Goal: Task Accomplishment & Management: Manage account settings

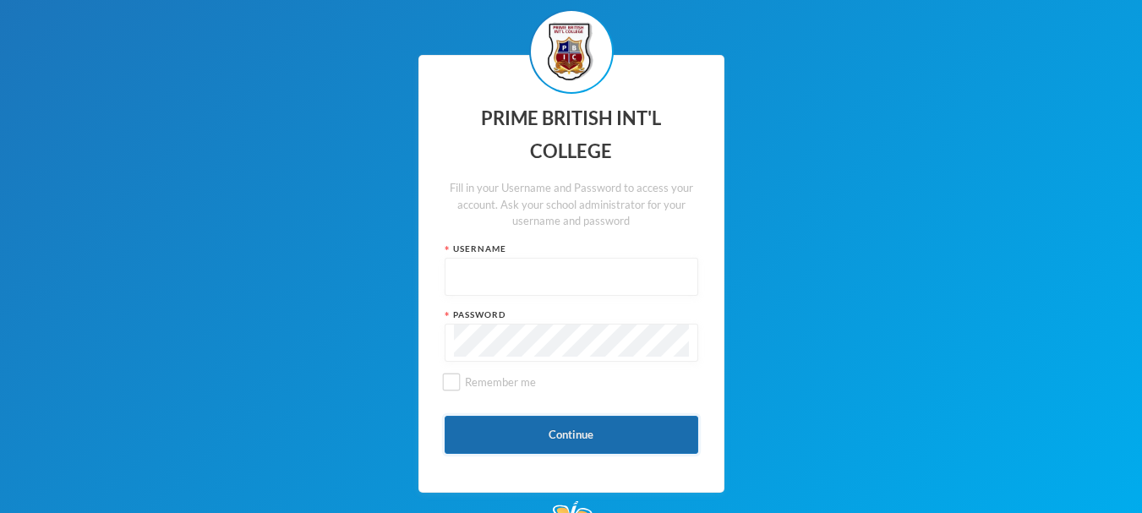
type input "admin"
click at [543, 430] on button "Continue" at bounding box center [572, 435] width 254 height 38
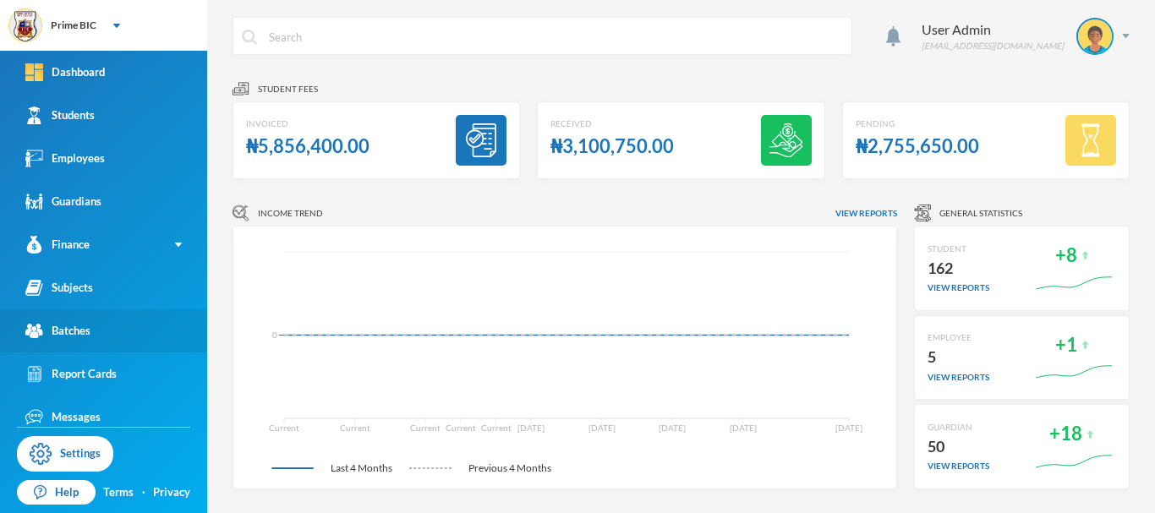
click at [67, 336] on div "Batches" at bounding box center [57, 331] width 65 height 18
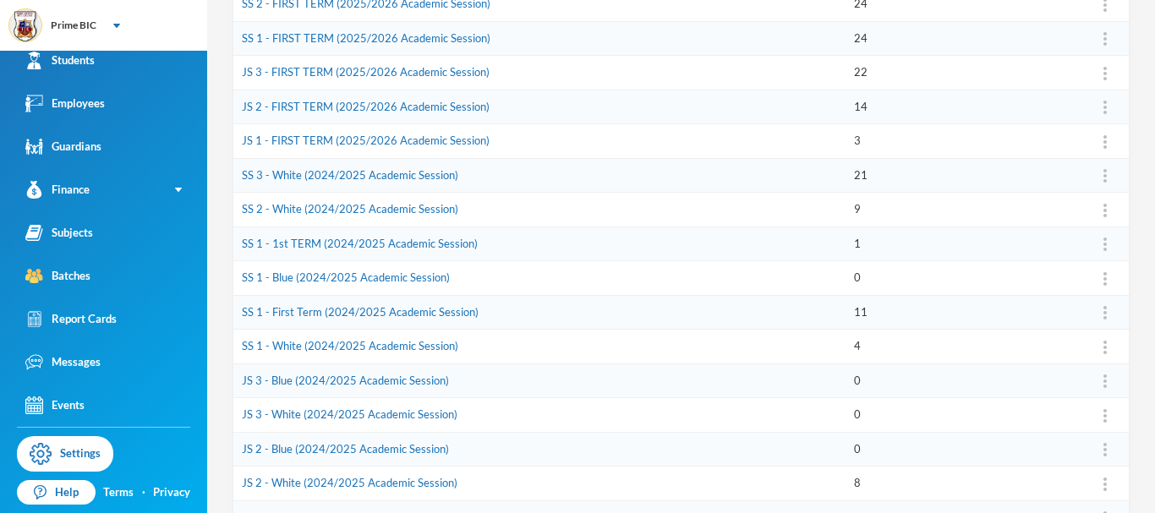
scroll to position [338, 0]
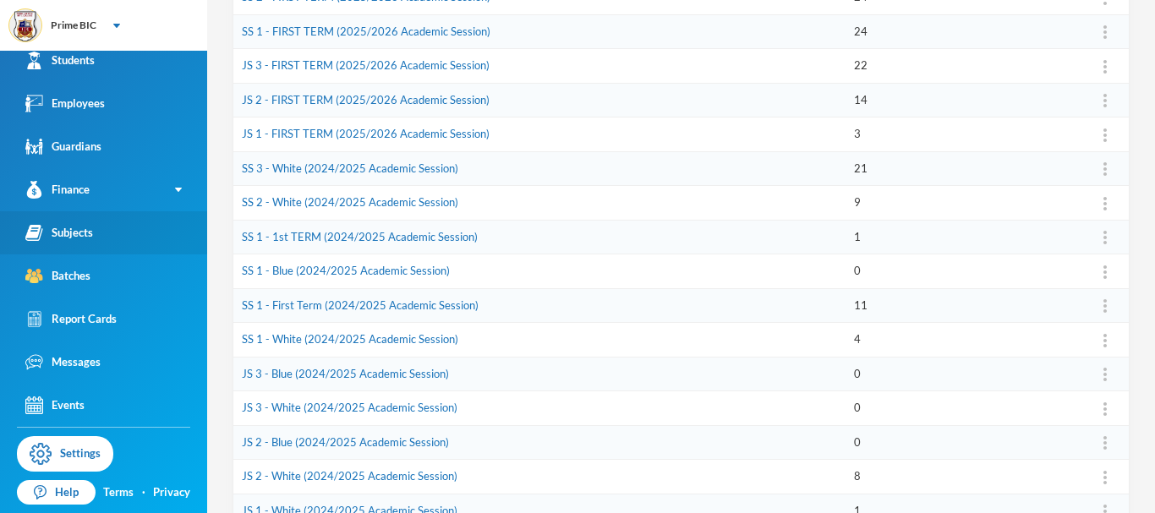
click at [73, 232] on div "Subjects" at bounding box center [59, 233] width 68 height 18
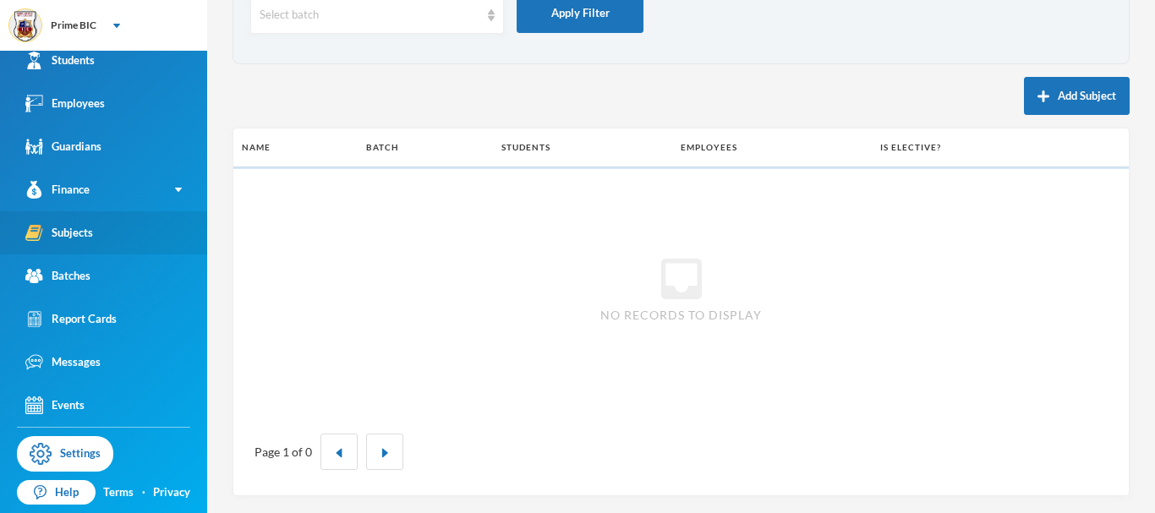
scroll to position [117, 0]
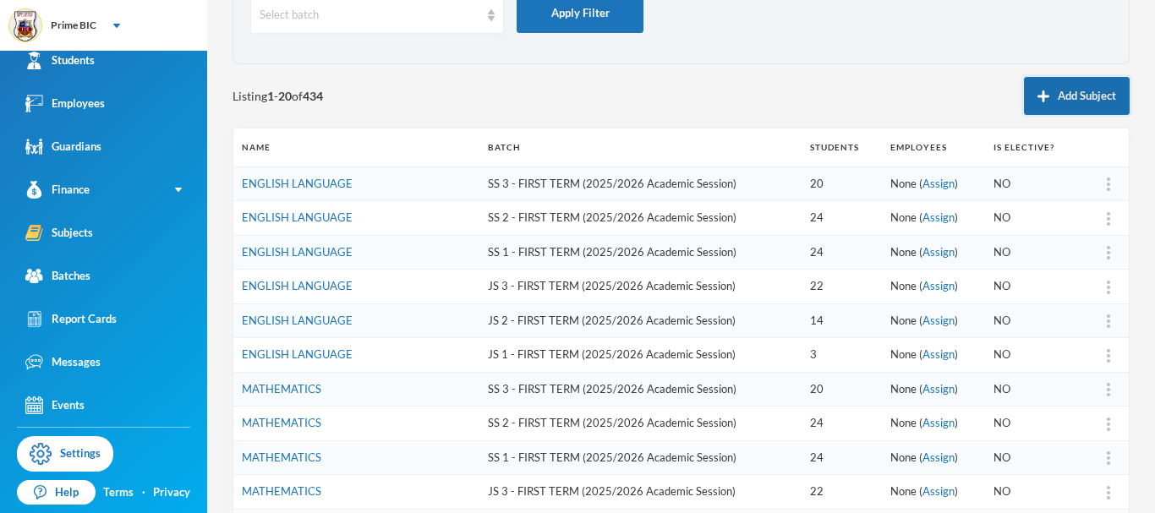
click at [1080, 107] on button "Add Subject" at bounding box center [1077, 96] width 106 height 38
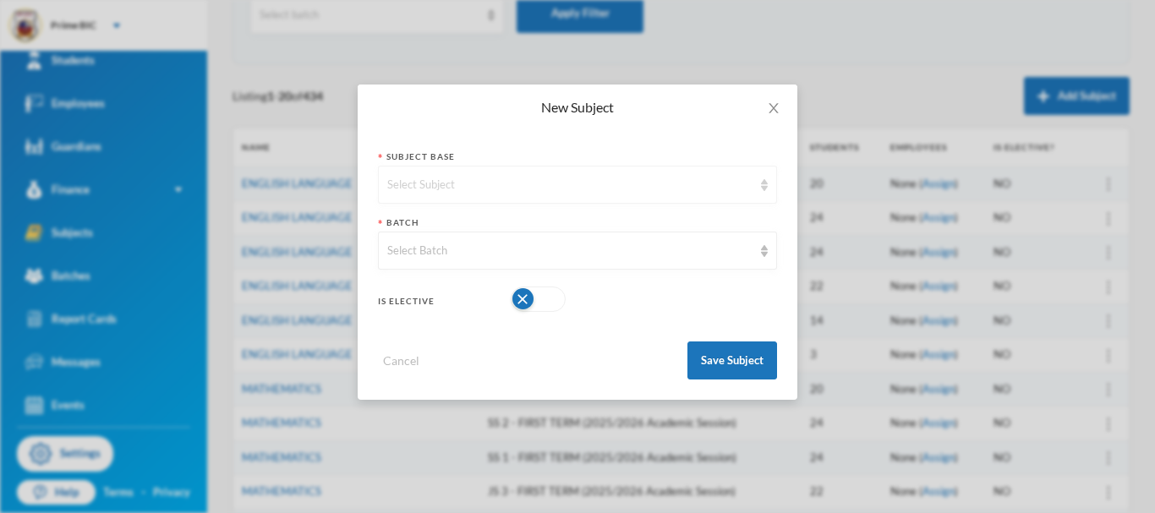
click at [745, 178] on div "Select Subject" at bounding box center [569, 185] width 365 height 17
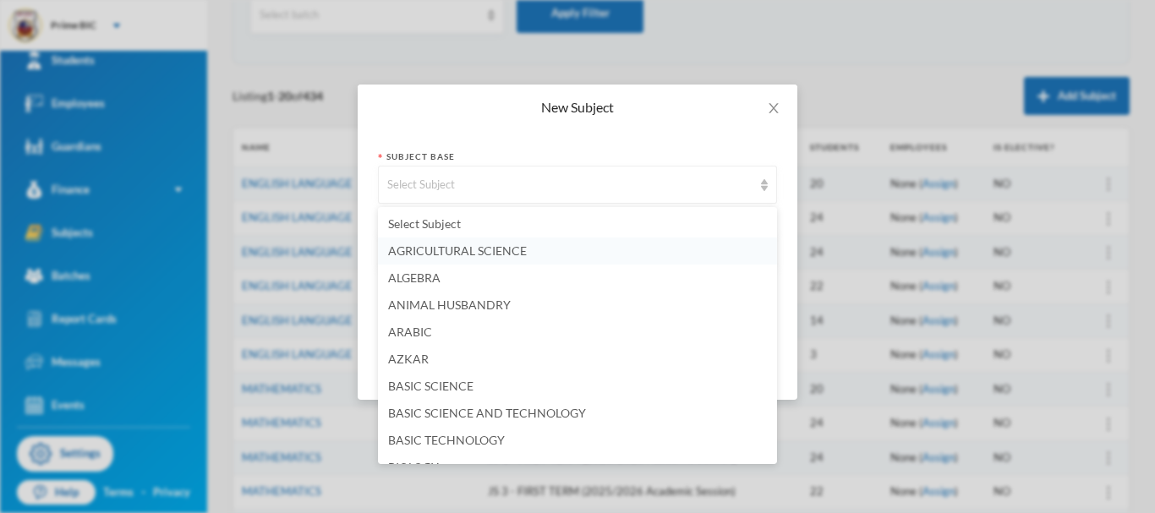
click at [602, 248] on li "AGRICULTURAL SCIENCE" at bounding box center [577, 250] width 399 height 27
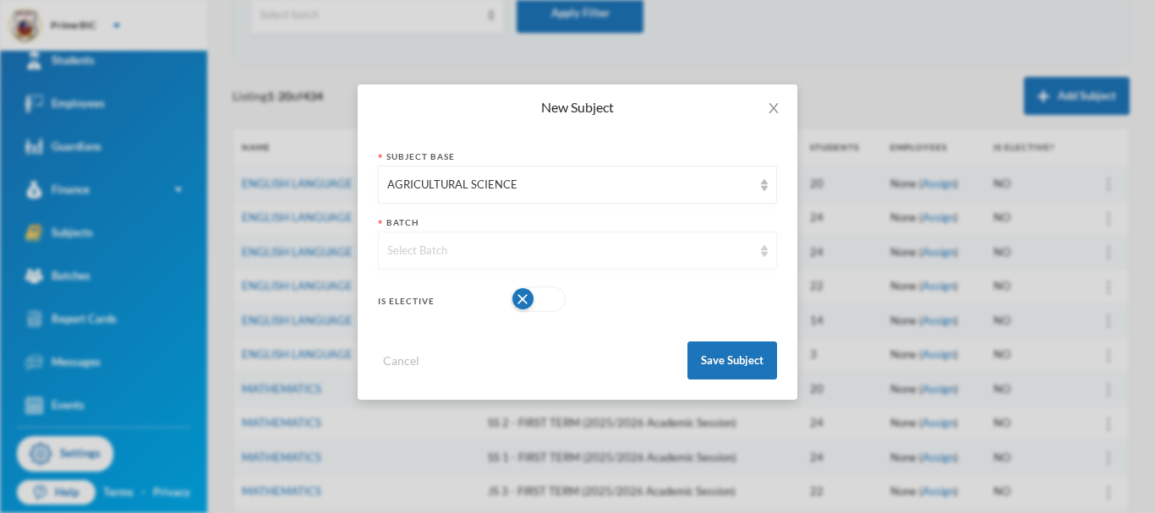
click at [565, 259] on div "Select Batch" at bounding box center [569, 251] width 365 height 17
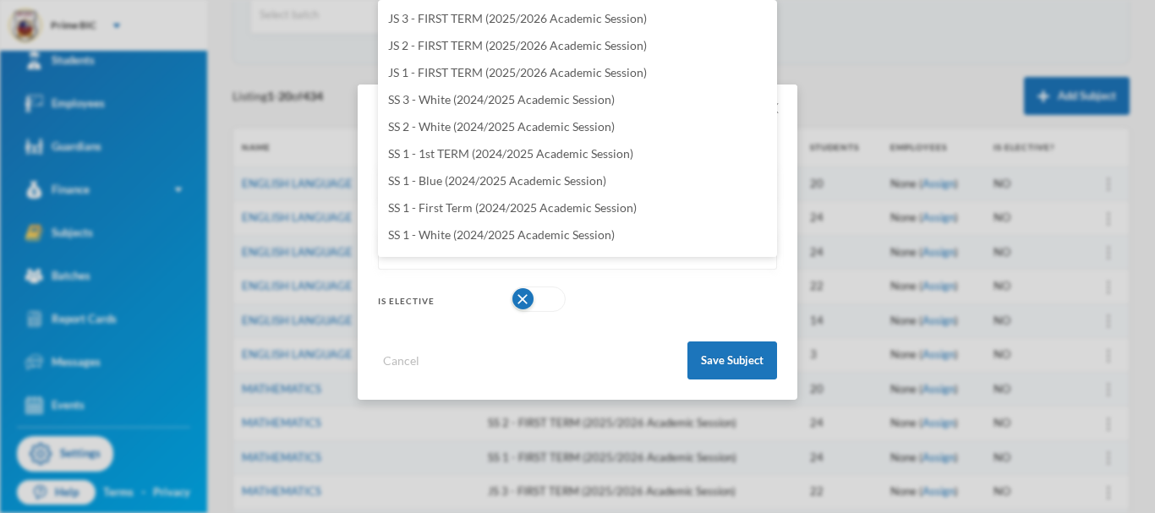
scroll to position [71, 0]
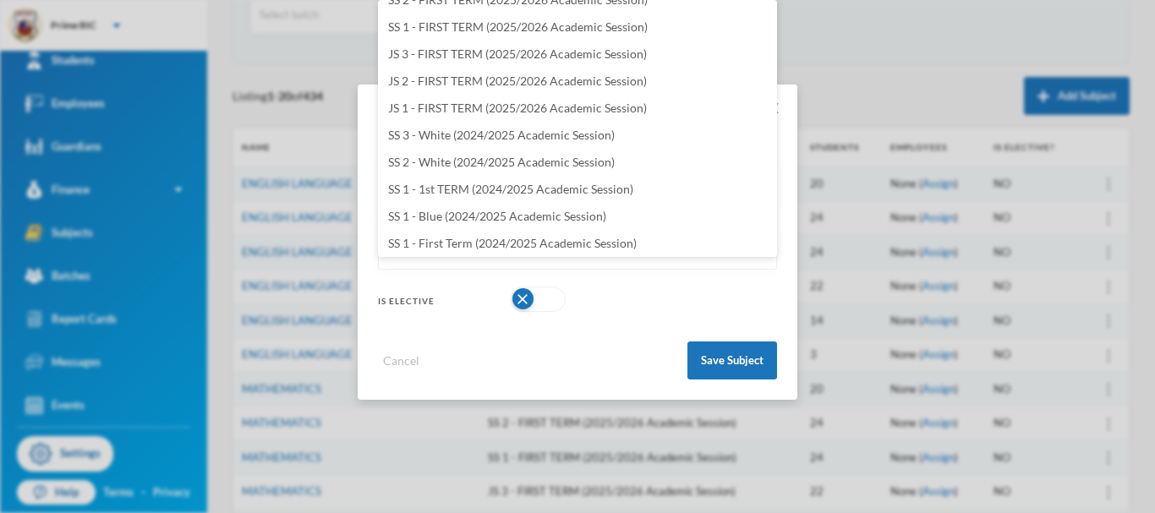
click at [655, 303] on div "Is Elective" at bounding box center [577, 299] width 399 height 34
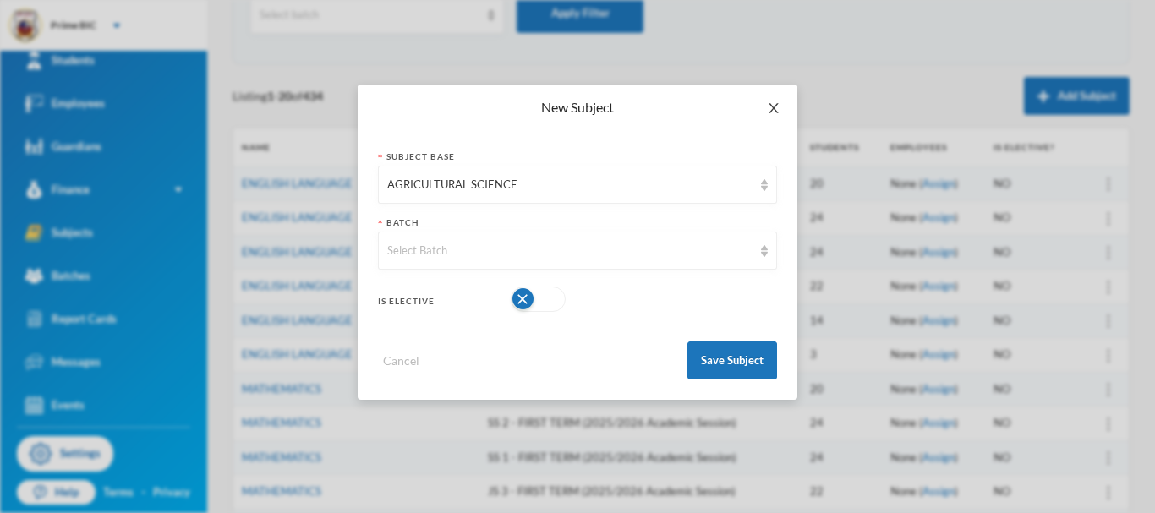
click at [769, 107] on icon "icon: close" at bounding box center [774, 108] width 14 height 14
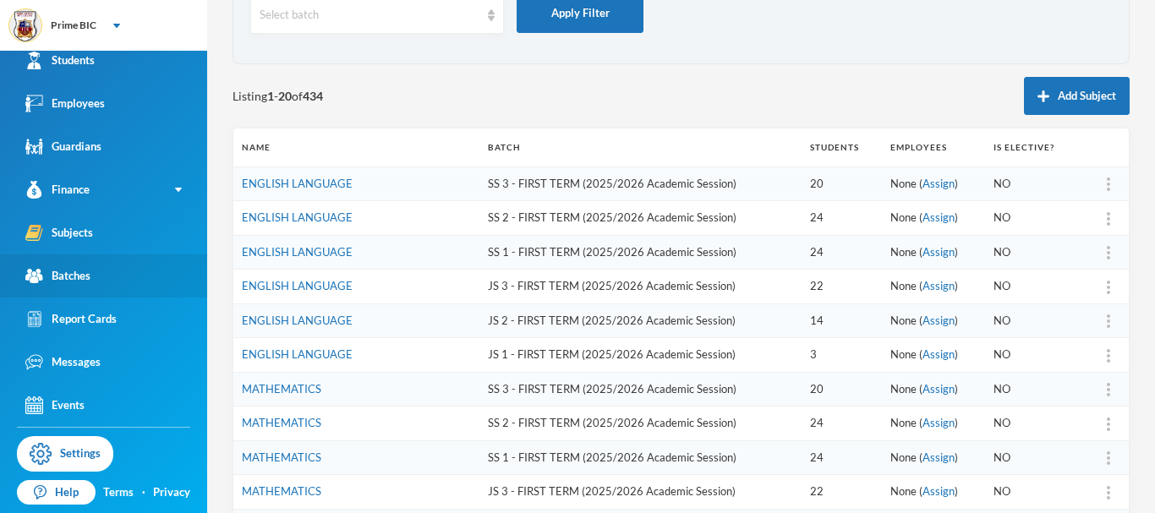
scroll to position [0, 0]
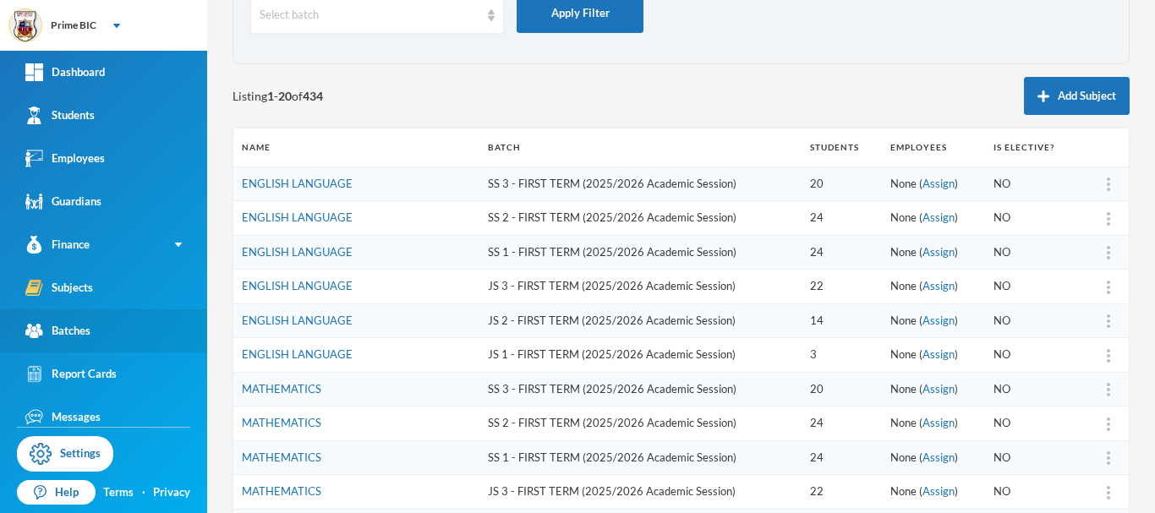
click at [103, 341] on link "Batches" at bounding box center [103, 330] width 207 height 43
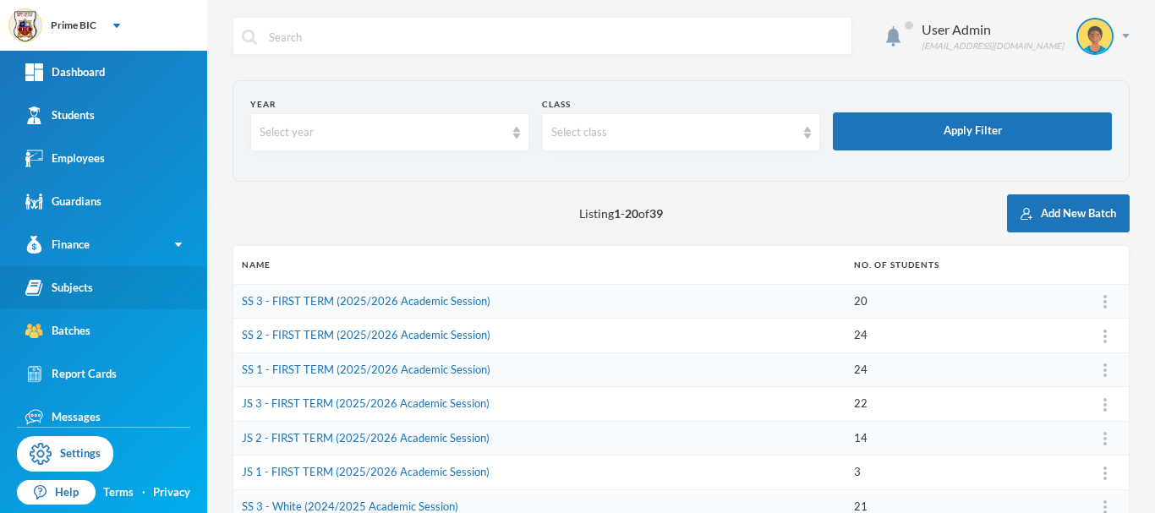
click at [82, 288] on div "Subjects" at bounding box center [59, 288] width 68 height 18
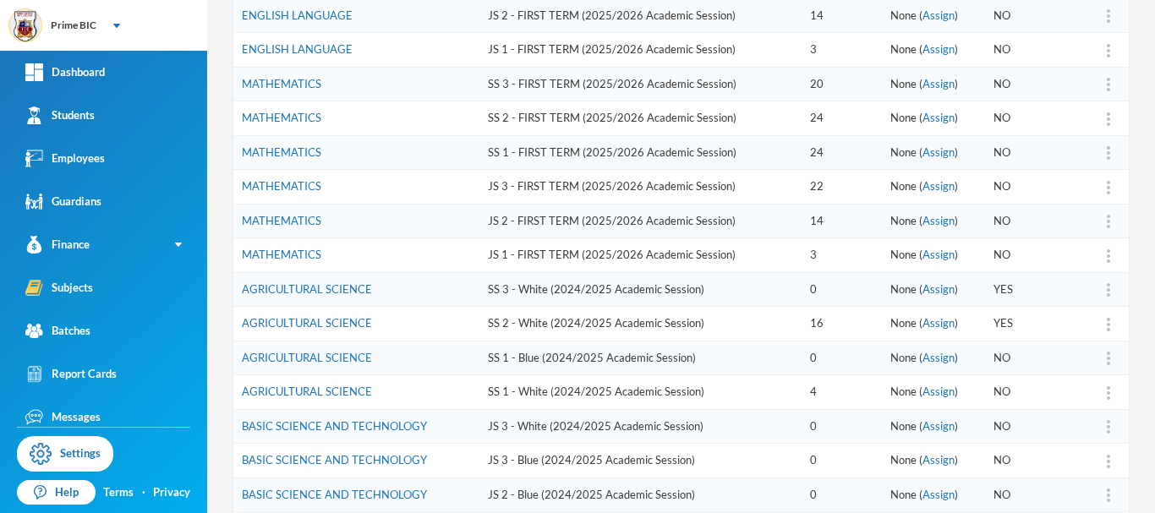
scroll to position [507, 0]
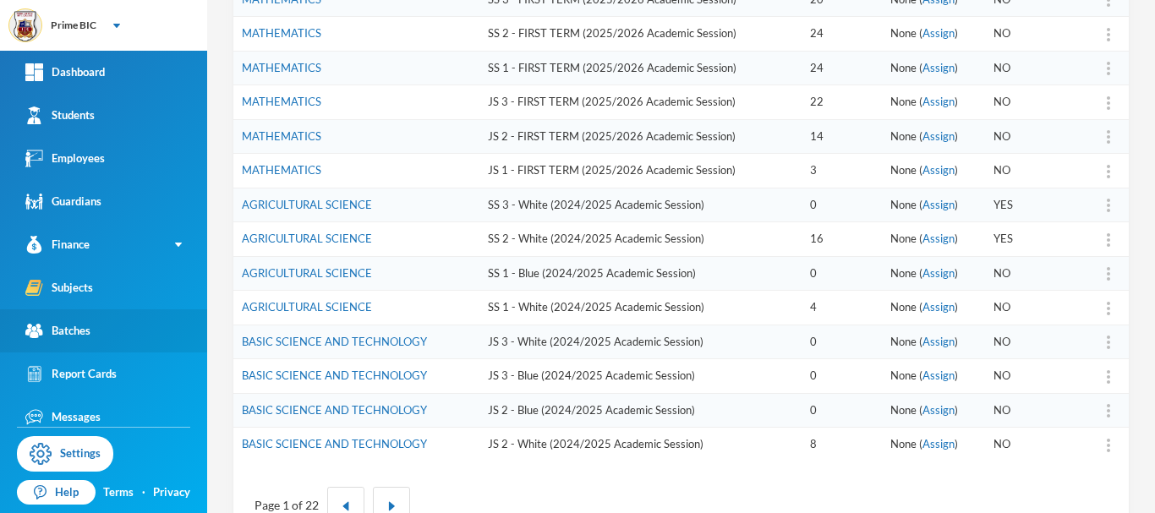
click at [66, 334] on div "Batches" at bounding box center [57, 331] width 65 height 18
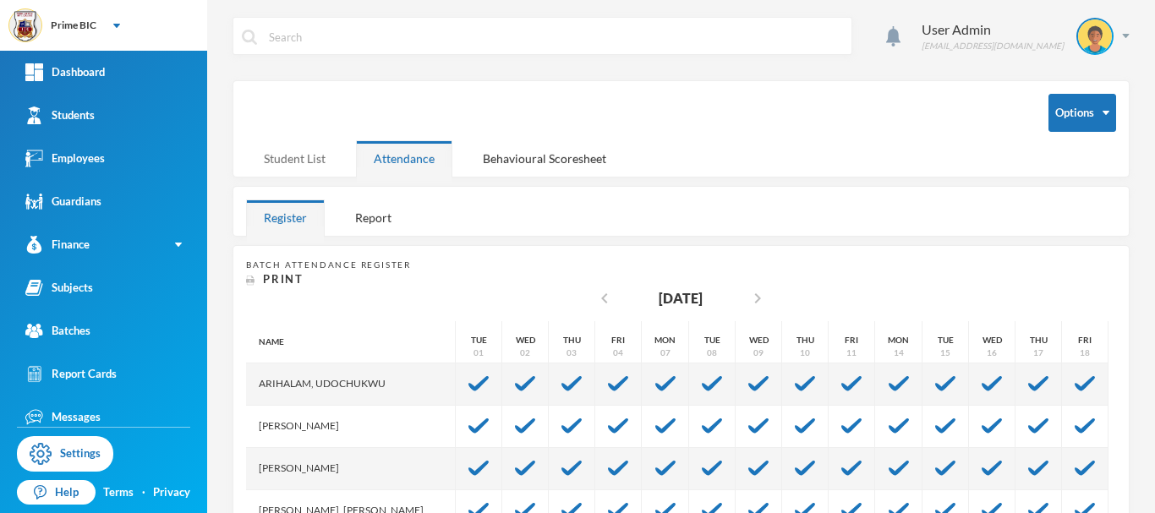
click at [301, 158] on div "Student List" at bounding box center [294, 158] width 97 height 36
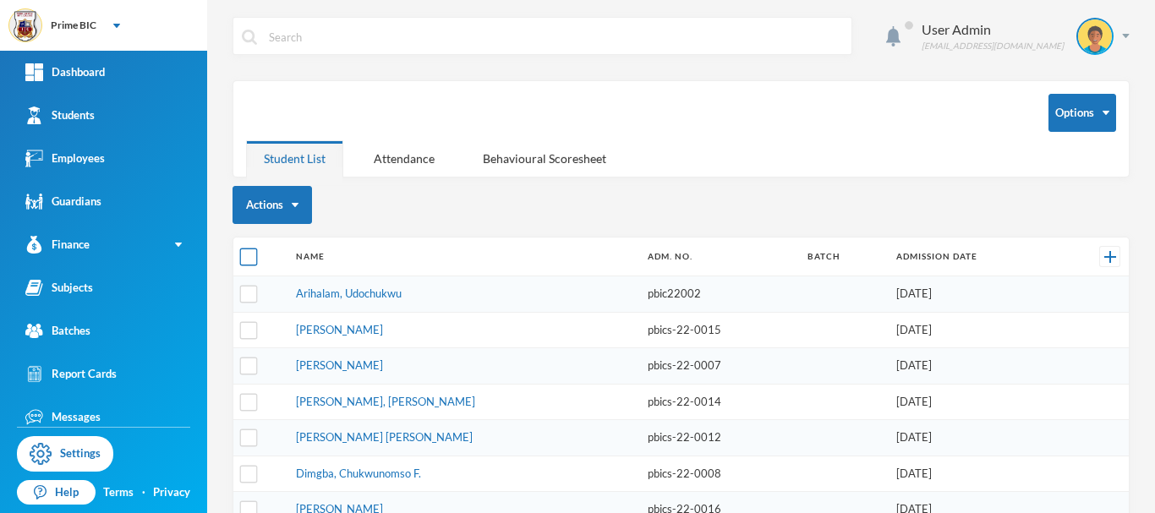
click at [249, 256] on input "checkbox" at bounding box center [249, 257] width 18 height 18
checkbox input "true"
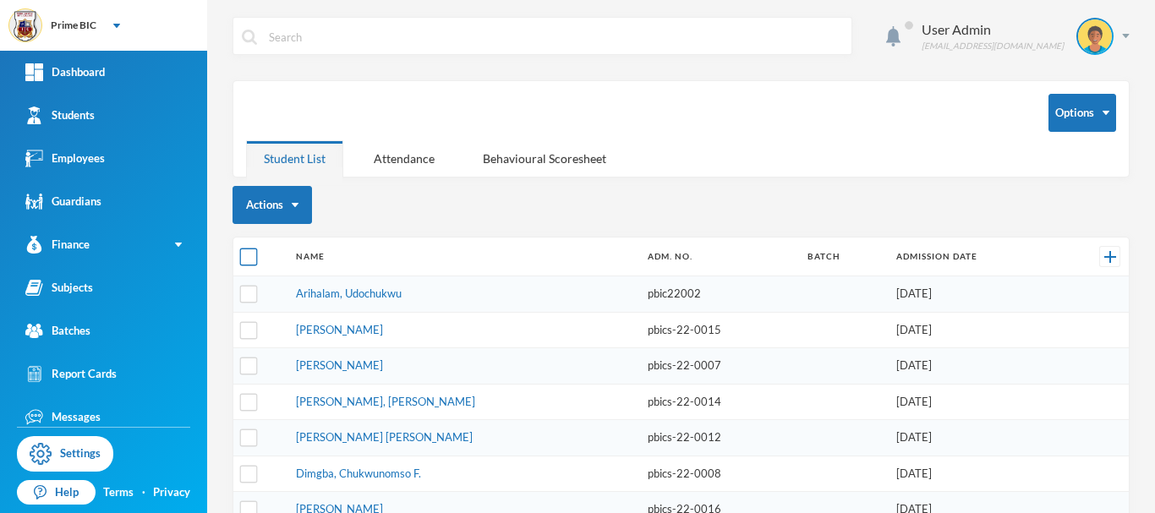
checkbox input "true"
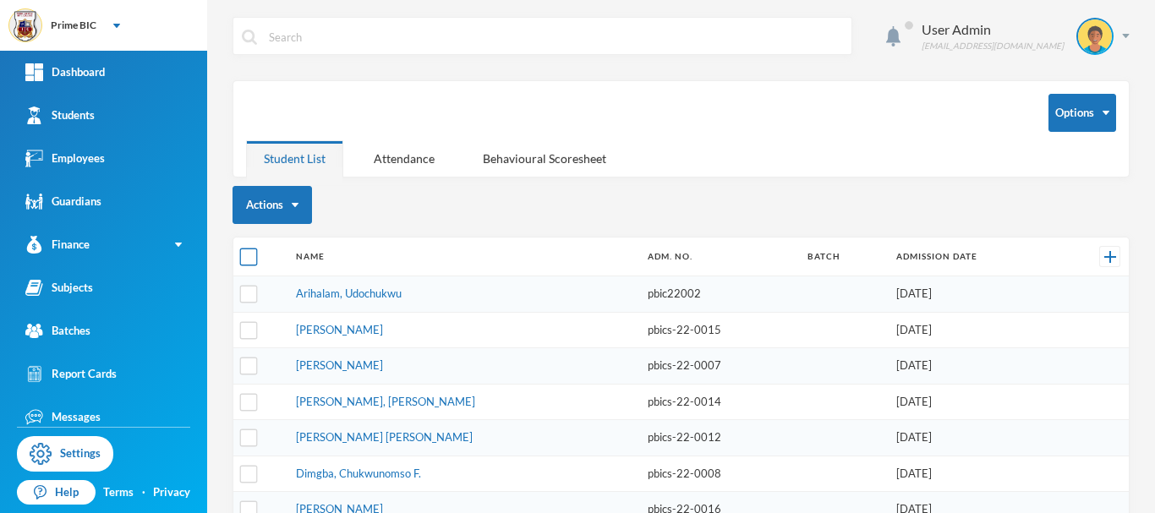
checkbox input "true"
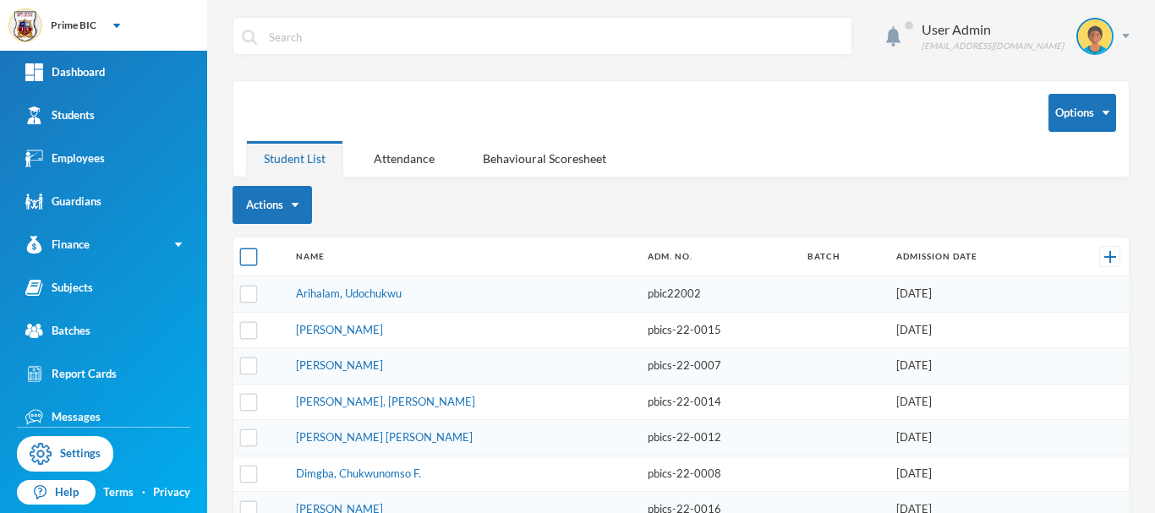
checkbox input "true"
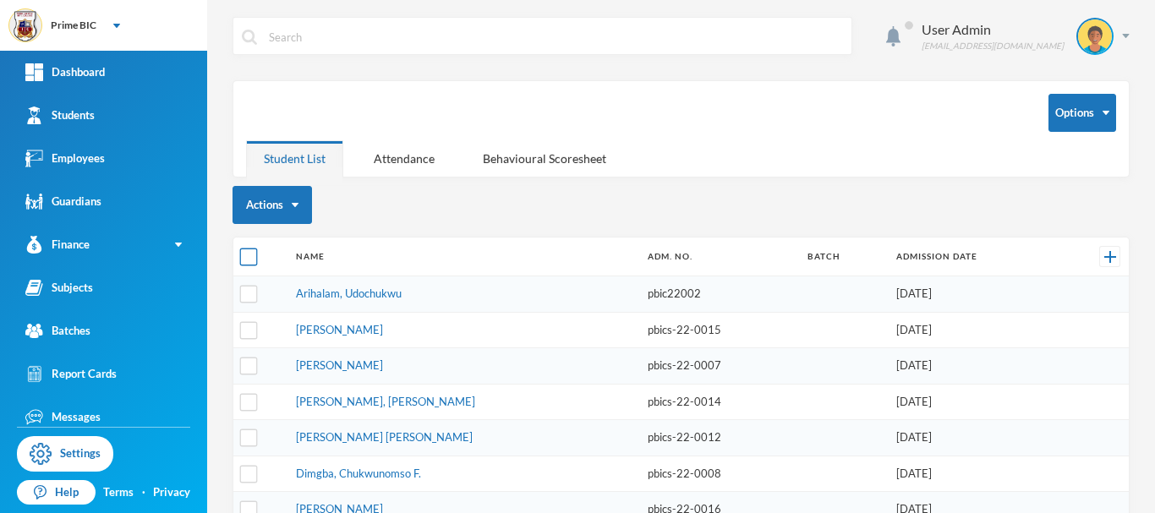
checkbox input "true"
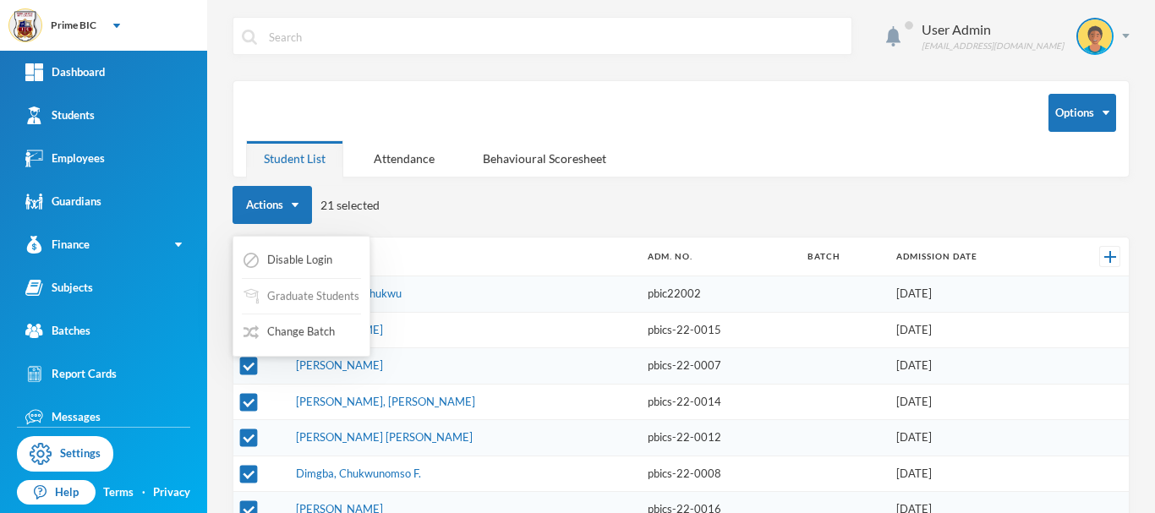
click at [303, 304] on button "Graduate Students" at bounding box center [301, 296] width 119 height 30
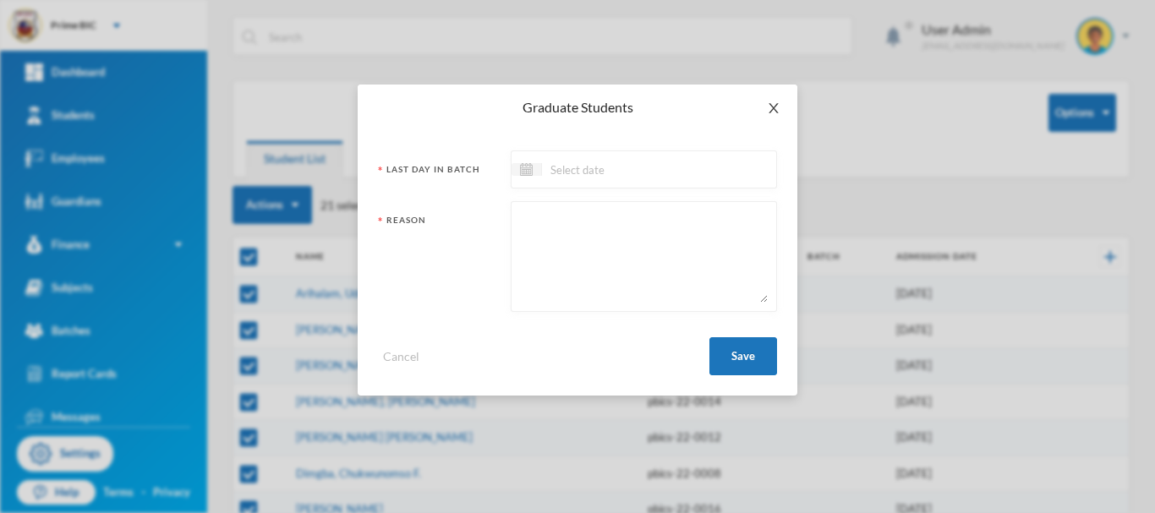
click at [774, 106] on icon "icon: close" at bounding box center [774, 108] width 14 height 14
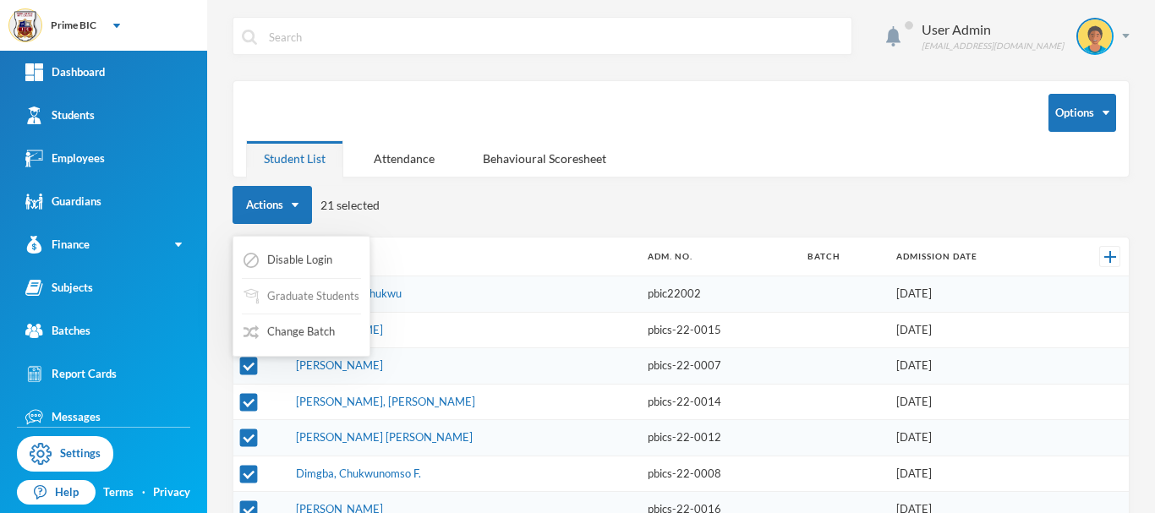
click at [303, 300] on button "Graduate Students" at bounding box center [301, 296] width 119 height 30
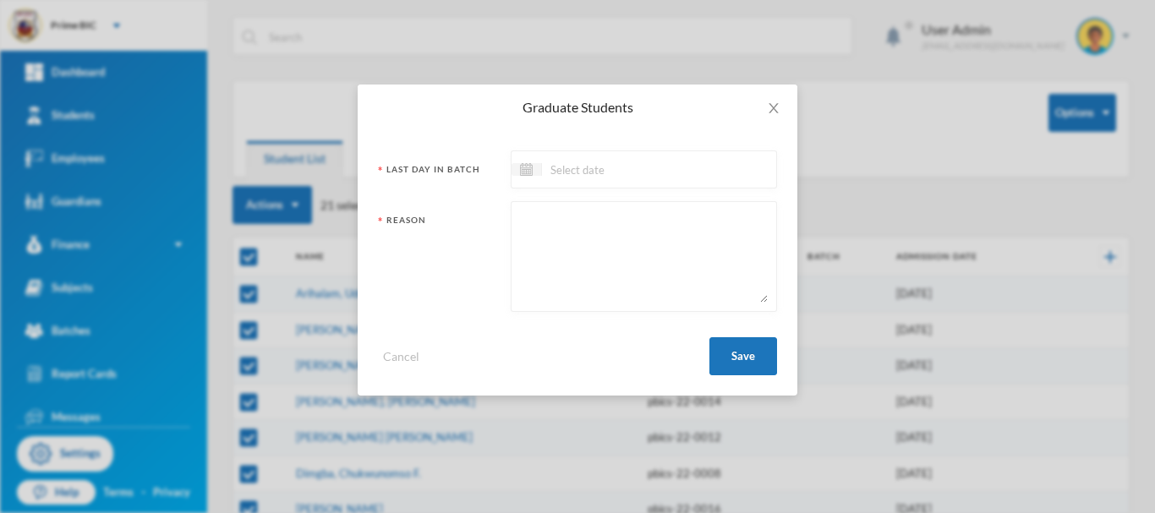
click at [547, 170] on input at bounding box center [613, 169] width 142 height 19
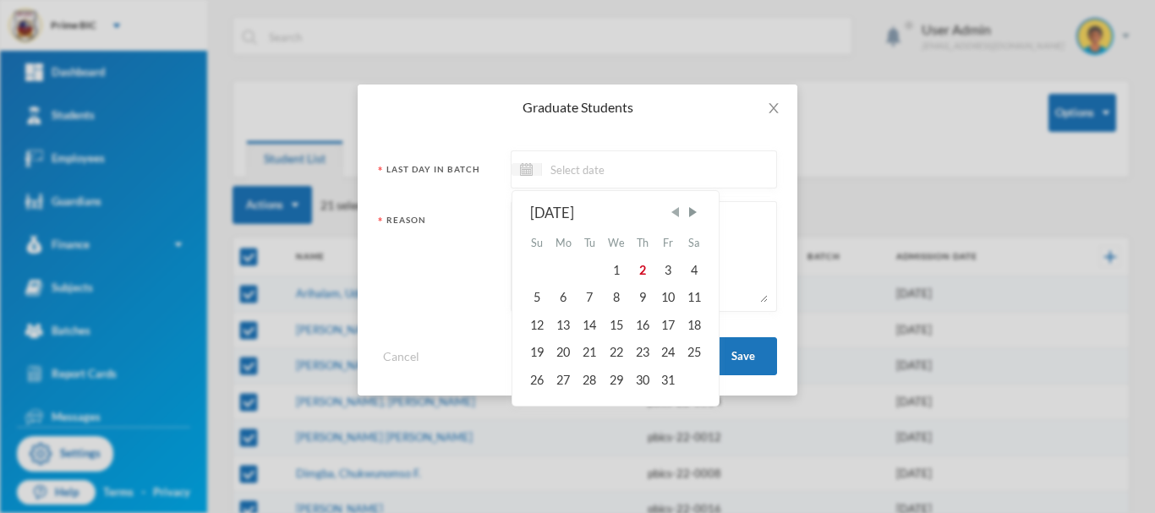
click at [672, 210] on span "Previous Month" at bounding box center [674, 212] width 15 height 15
click at [671, 323] on div "18" at bounding box center [667, 325] width 25 height 27
type input "18/07/2025"
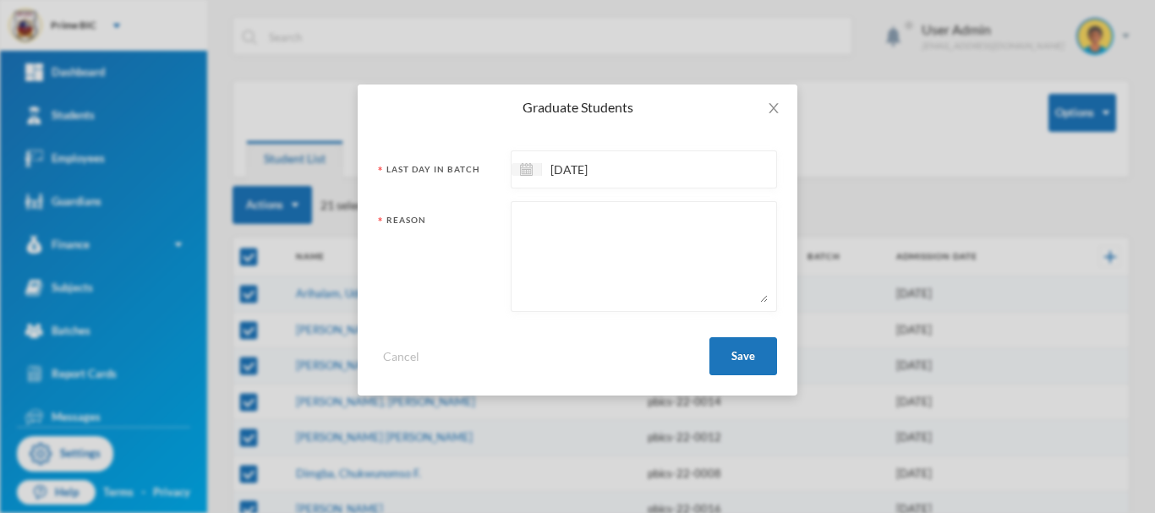
click at [605, 232] on textarea at bounding box center [644, 256] width 248 height 92
type textarea "They graduated from the school."
click at [728, 358] on button "Save" at bounding box center [743, 356] width 68 height 38
checkbox input "false"
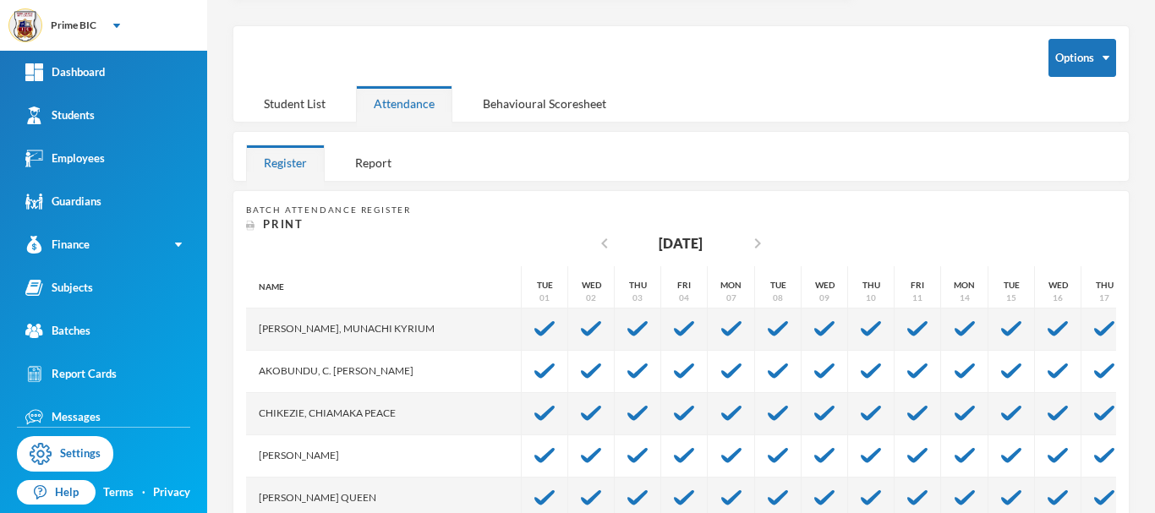
scroll to position [85, 0]
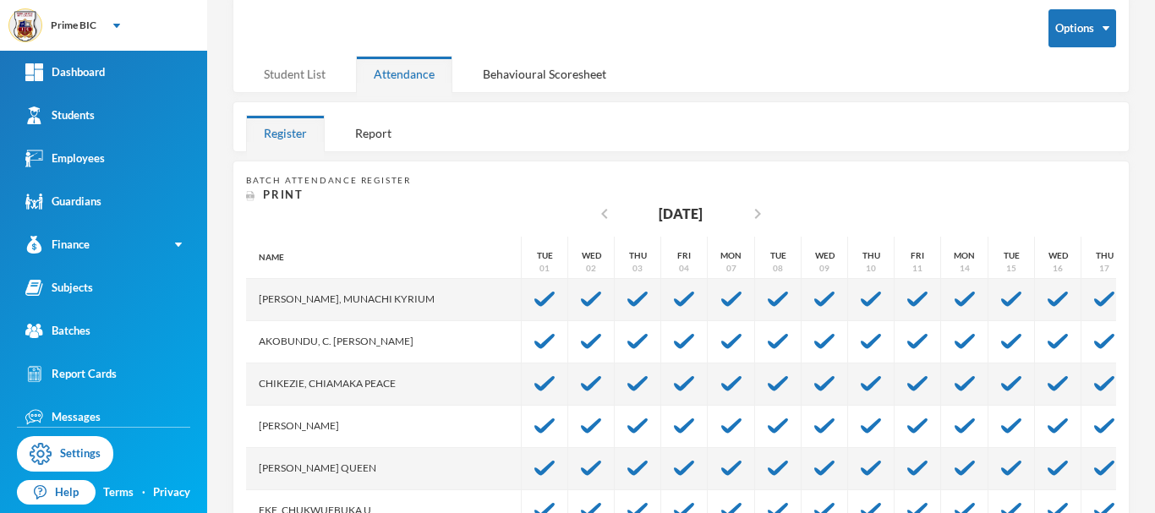
click at [330, 72] on div "Student List" at bounding box center [294, 74] width 97 height 36
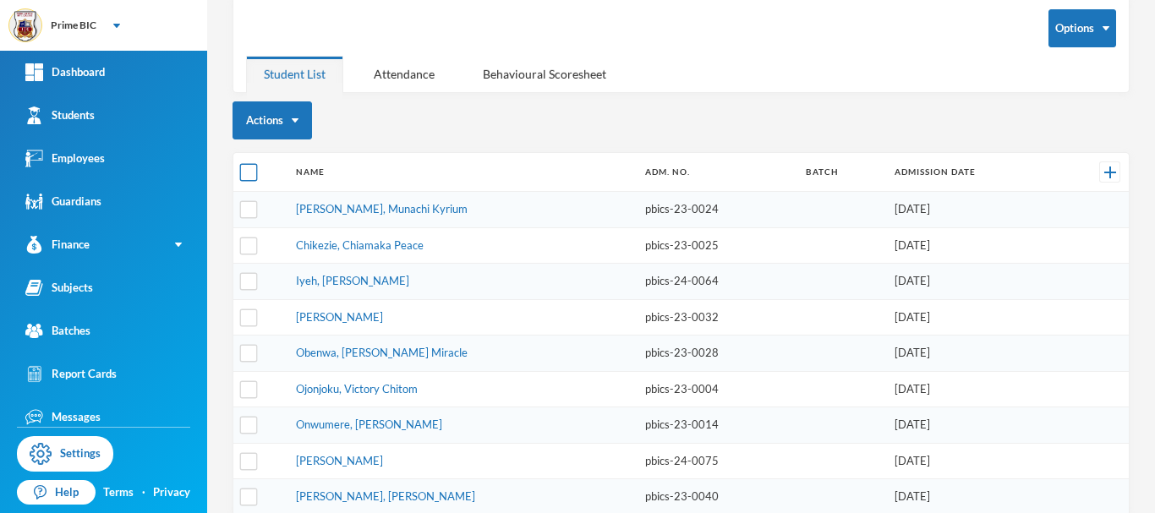
click at [250, 176] on input "checkbox" at bounding box center [249, 173] width 18 height 18
checkbox input "true"
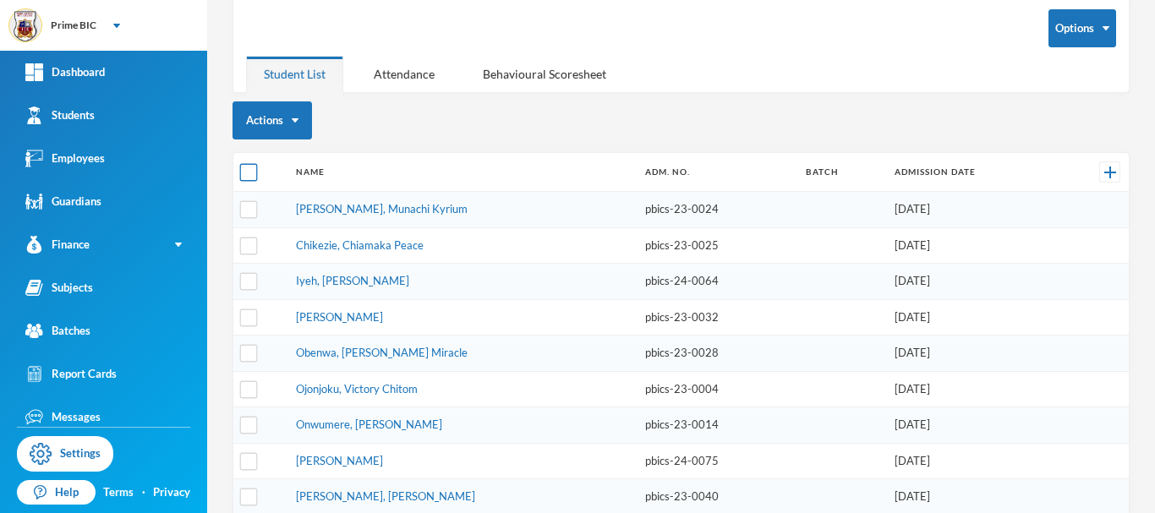
checkbox input "true"
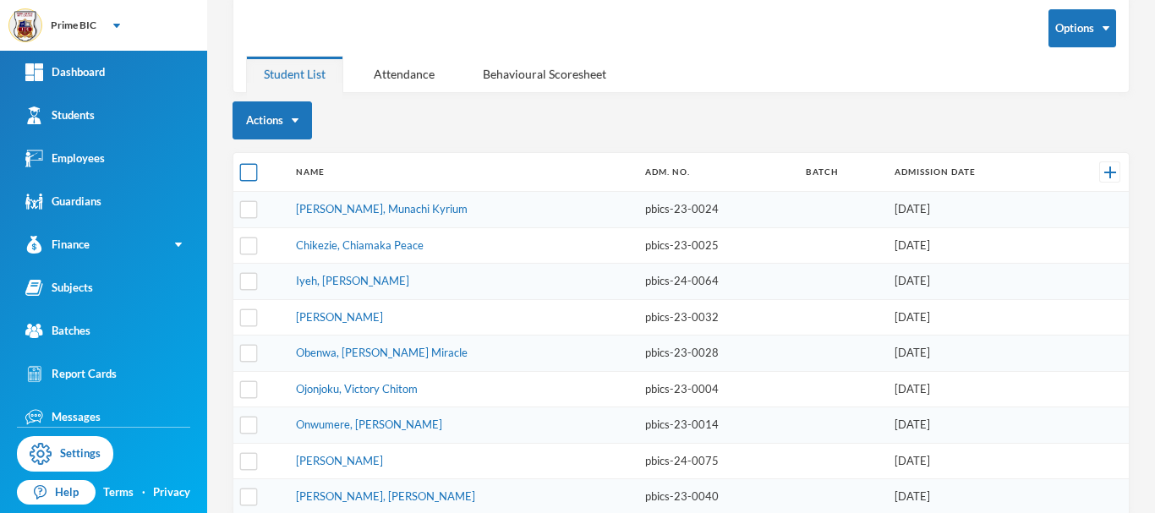
checkbox input "true"
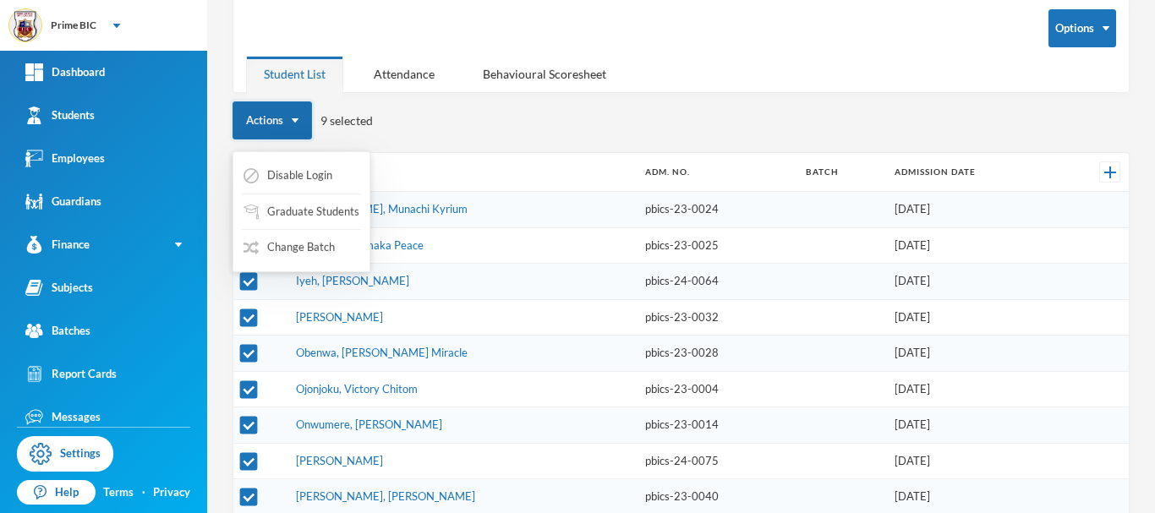
click at [255, 112] on button "Actions" at bounding box center [271, 120] width 79 height 38
click at [289, 210] on button "Graduate Students" at bounding box center [301, 212] width 119 height 30
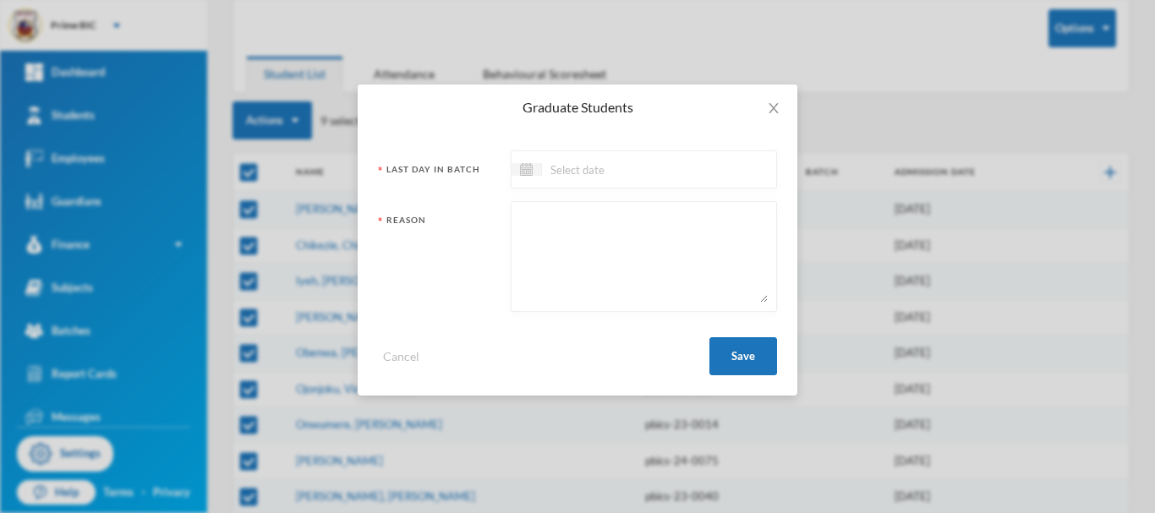
click at [571, 172] on input at bounding box center [613, 169] width 142 height 19
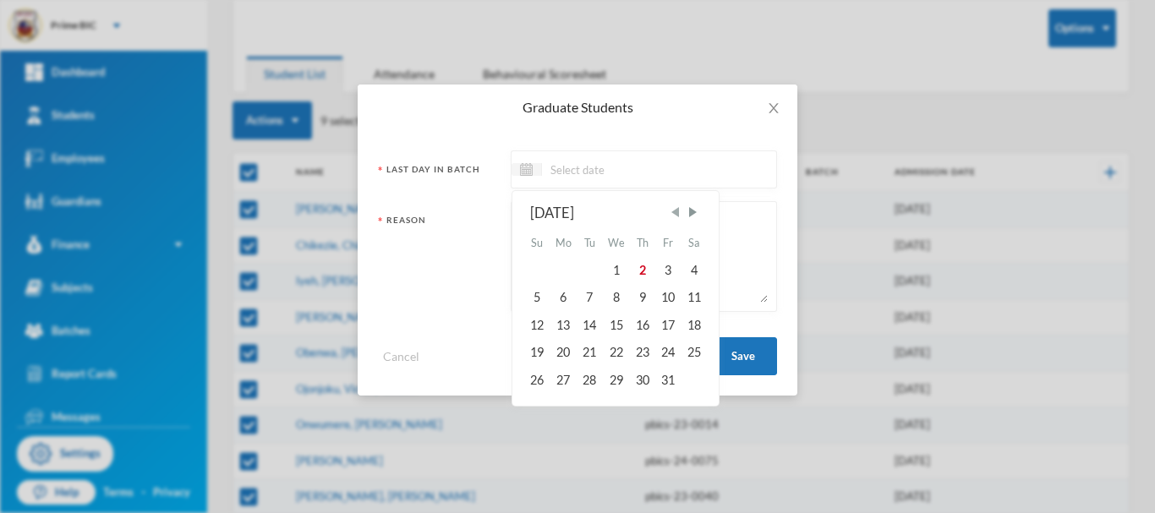
click at [678, 210] on span "Previous Month" at bounding box center [674, 212] width 15 height 15
click at [675, 205] on span "Previous Month" at bounding box center [674, 212] width 15 height 15
click at [679, 210] on span "Previous Month" at bounding box center [674, 212] width 15 height 15
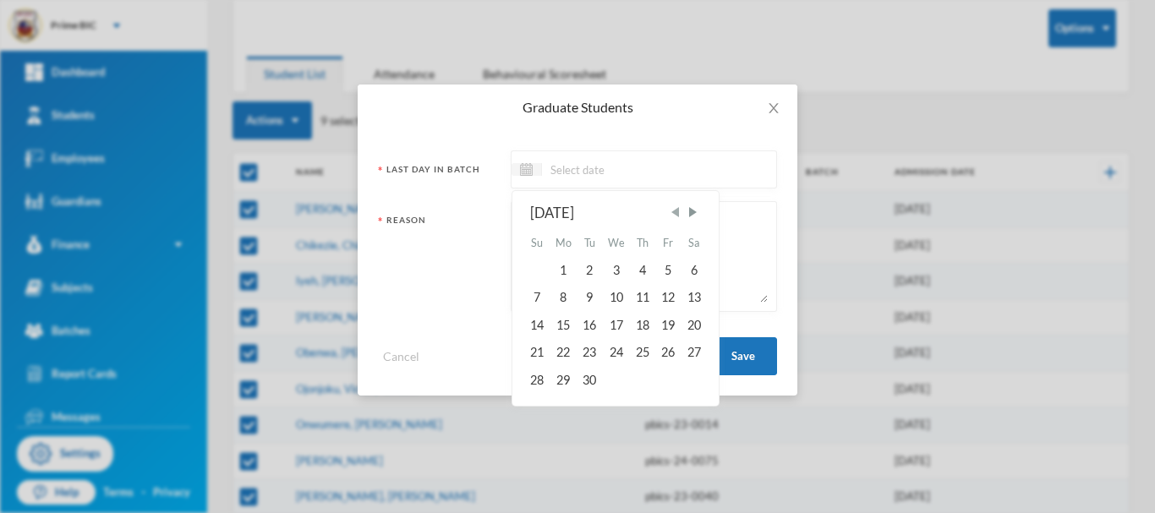
click at [679, 210] on span "Previous Month" at bounding box center [674, 212] width 15 height 15
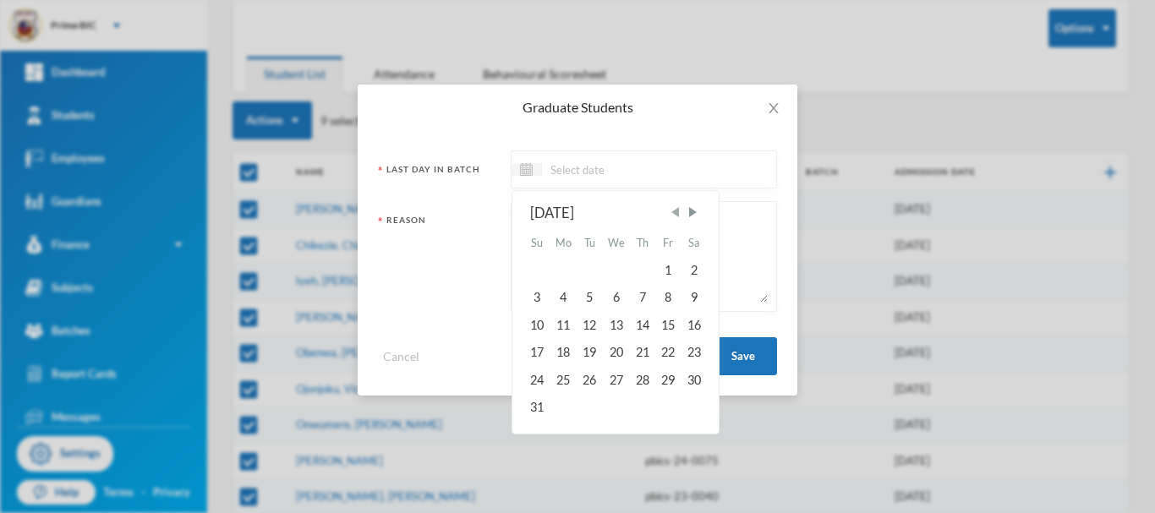
click at [679, 210] on span "Previous Month" at bounding box center [674, 212] width 15 height 15
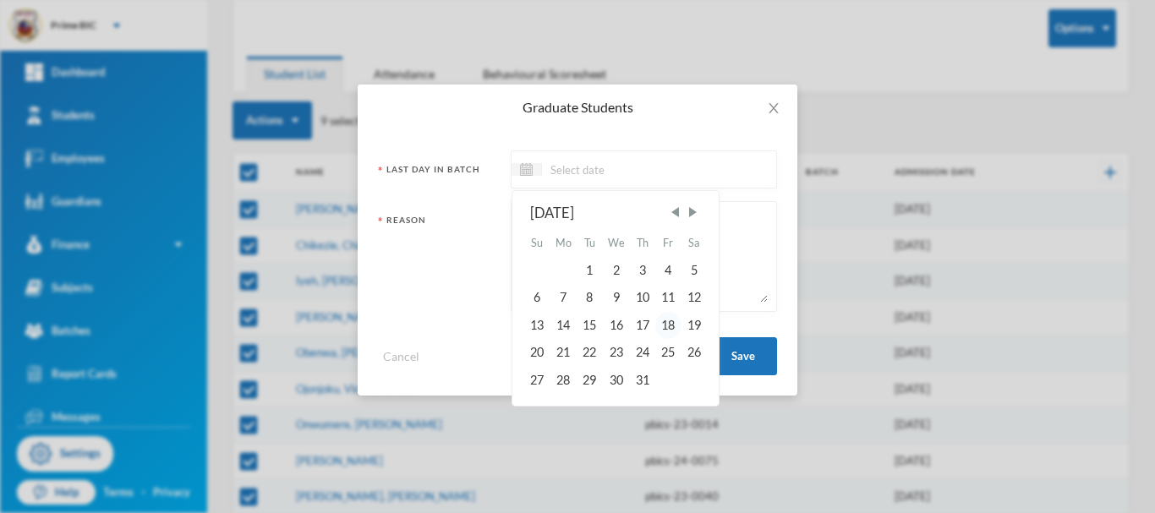
click at [670, 325] on div "18" at bounding box center [667, 325] width 25 height 27
type input "18/07/2025"
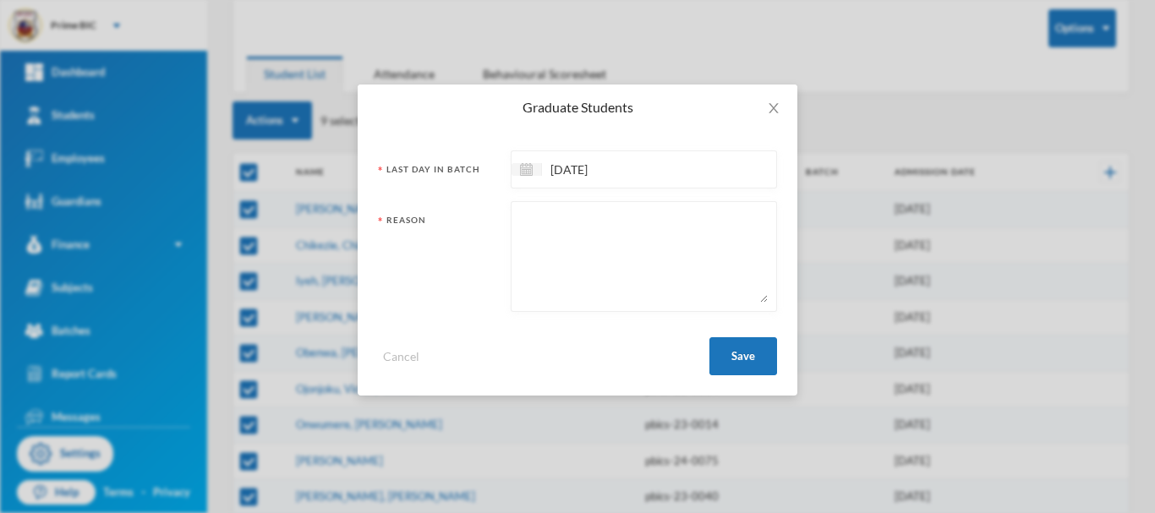
click at [613, 221] on textarea at bounding box center [644, 256] width 248 height 92
type textarea "They graduated from the school."
click at [754, 364] on button "Save" at bounding box center [743, 356] width 68 height 38
checkbox input "false"
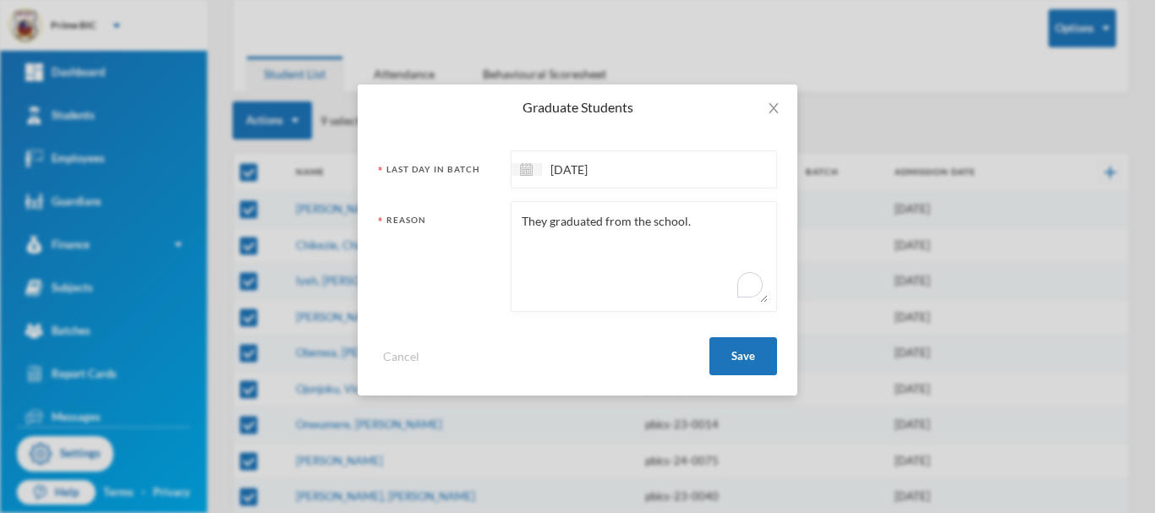
scroll to position [0, 0]
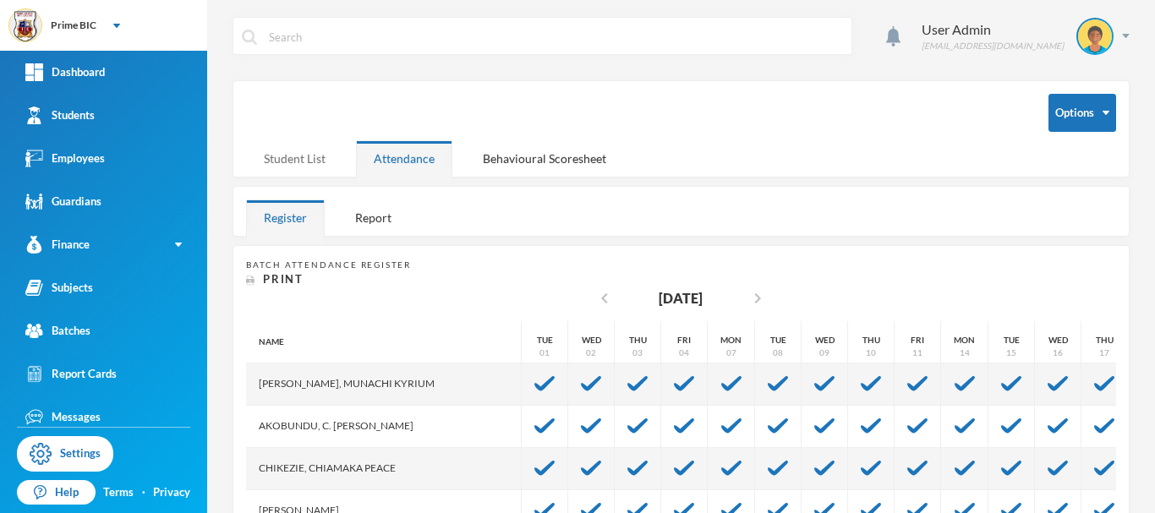
click at [301, 162] on div "Student List" at bounding box center [294, 158] width 97 height 36
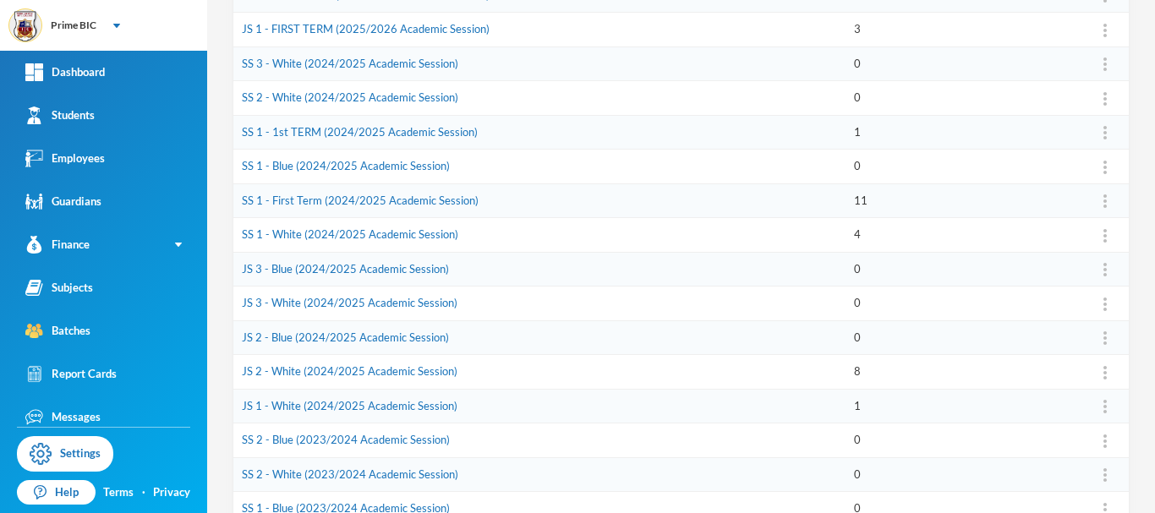
scroll to position [560, 0]
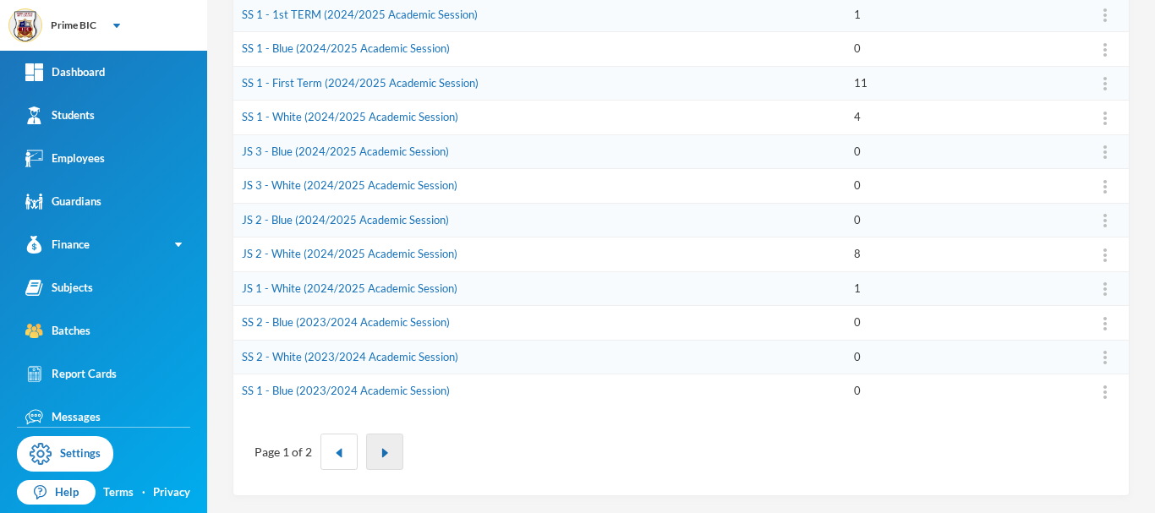
click at [385, 452] on img "button" at bounding box center [384, 453] width 10 height 10
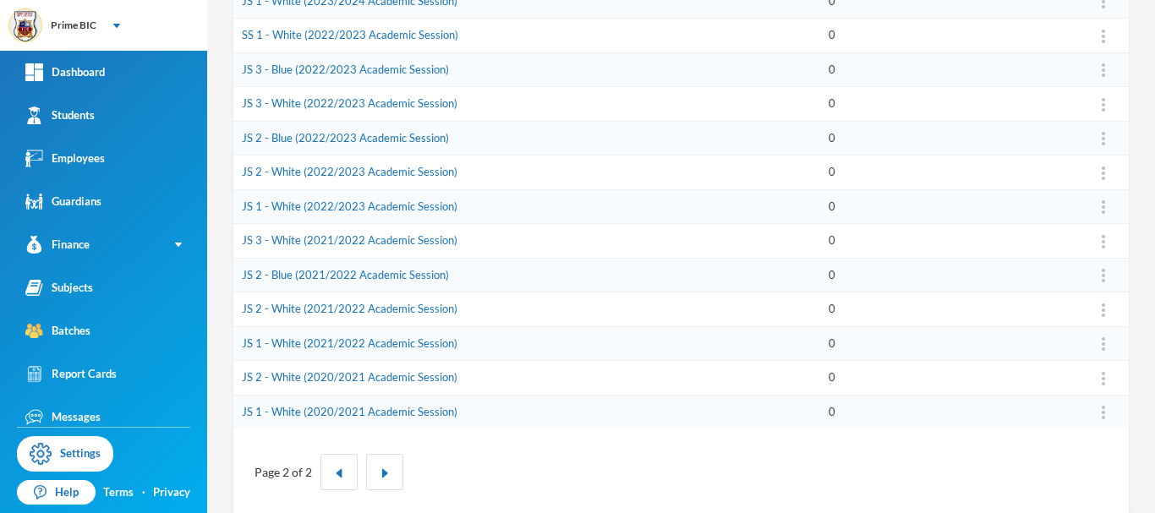
scroll to position [507, 0]
click at [333, 478] on button "button" at bounding box center [338, 470] width 37 height 36
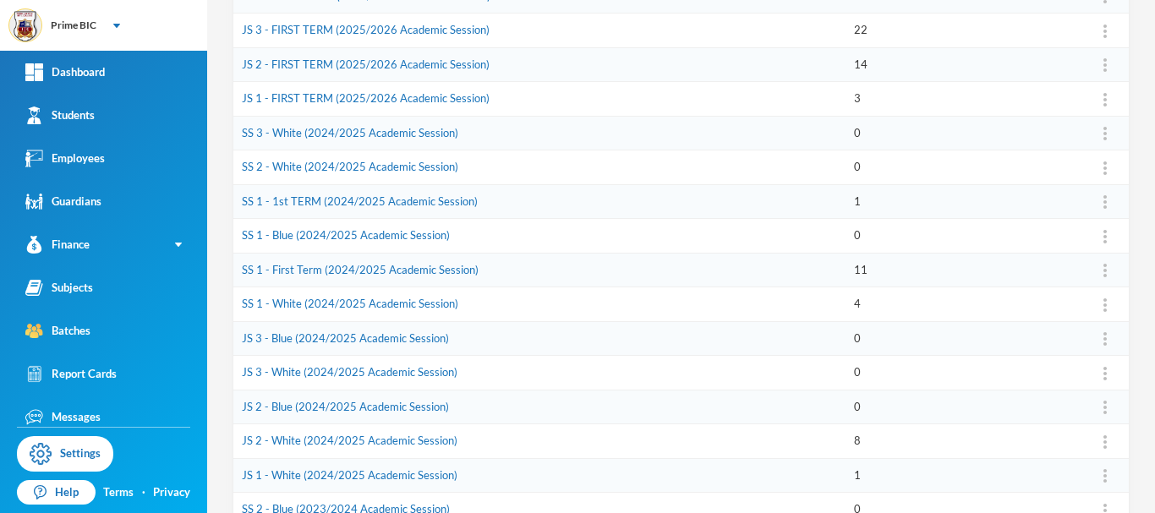
scroll to position [222, 0]
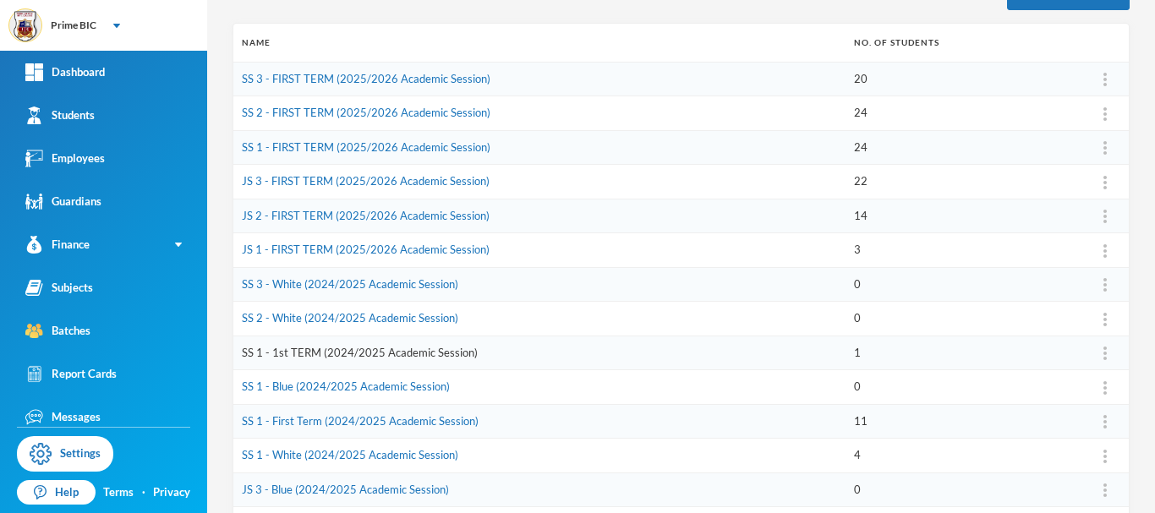
click at [412, 358] on link "SS 1 - 1st TERM (2024/2025 Academic Session)" at bounding box center [360, 353] width 236 height 14
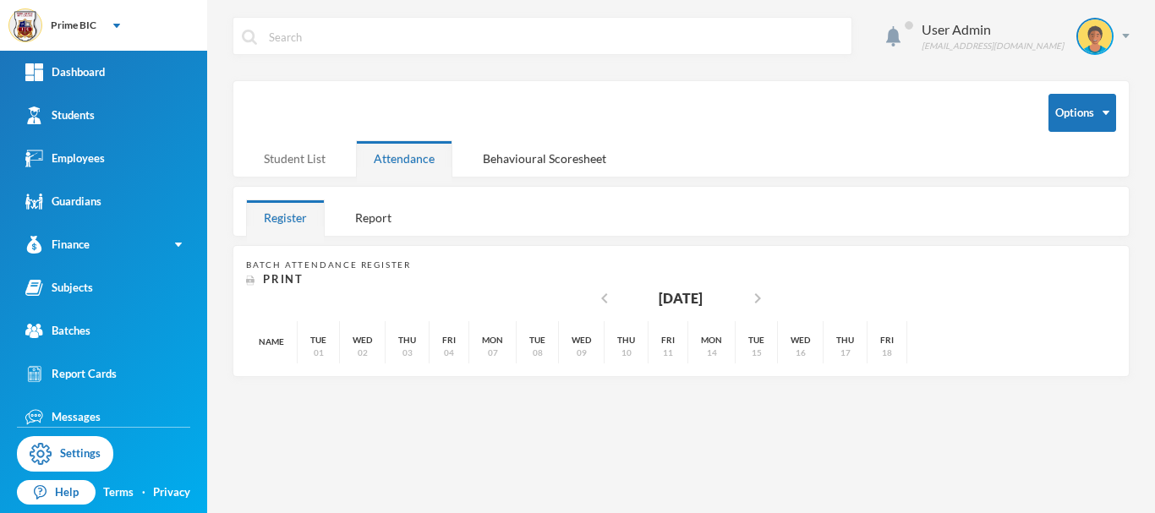
click at [293, 156] on div "Student List" at bounding box center [294, 158] width 97 height 36
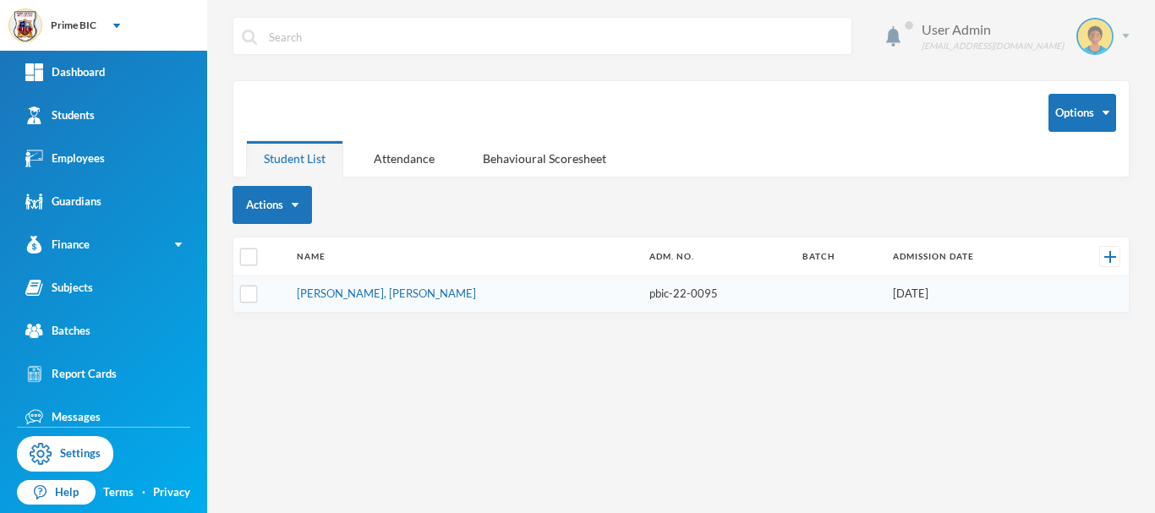
click at [1067, 35] on div "User Admin [EMAIL_ADDRESS][DOMAIN_NAME]" at bounding box center [1019, 36] width 221 height 37
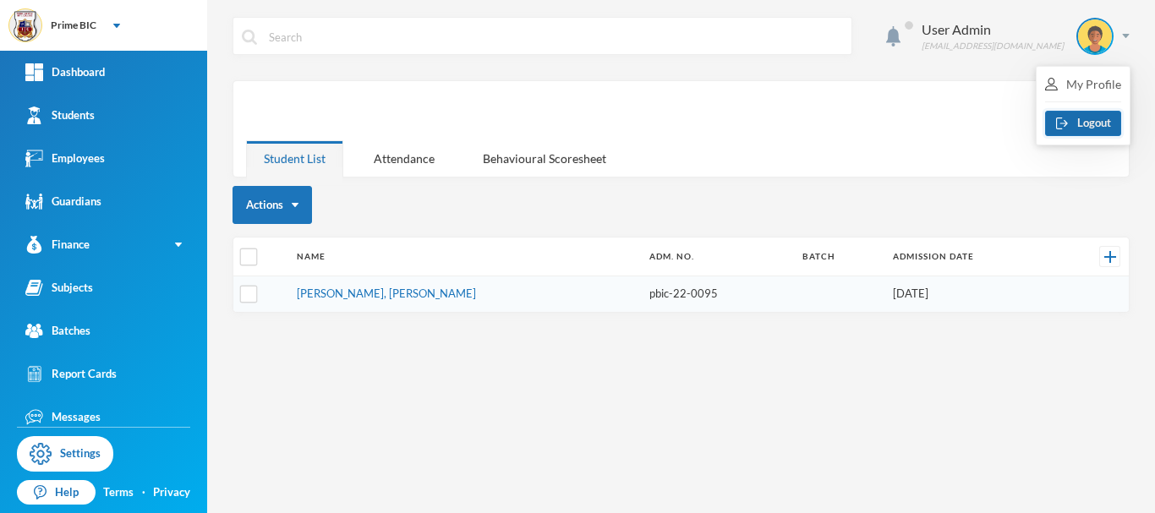
click at [1067, 123] on button "Logout" at bounding box center [1083, 123] width 76 height 25
